Goal: Submit feedback/report problem

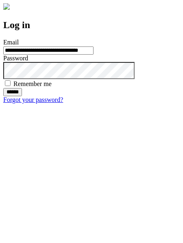
type input "**********"
click at [22, 96] on input "******" at bounding box center [12, 92] width 19 height 8
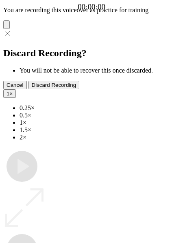
type input "**********"
